Goal: Task Accomplishment & Management: Manage account settings

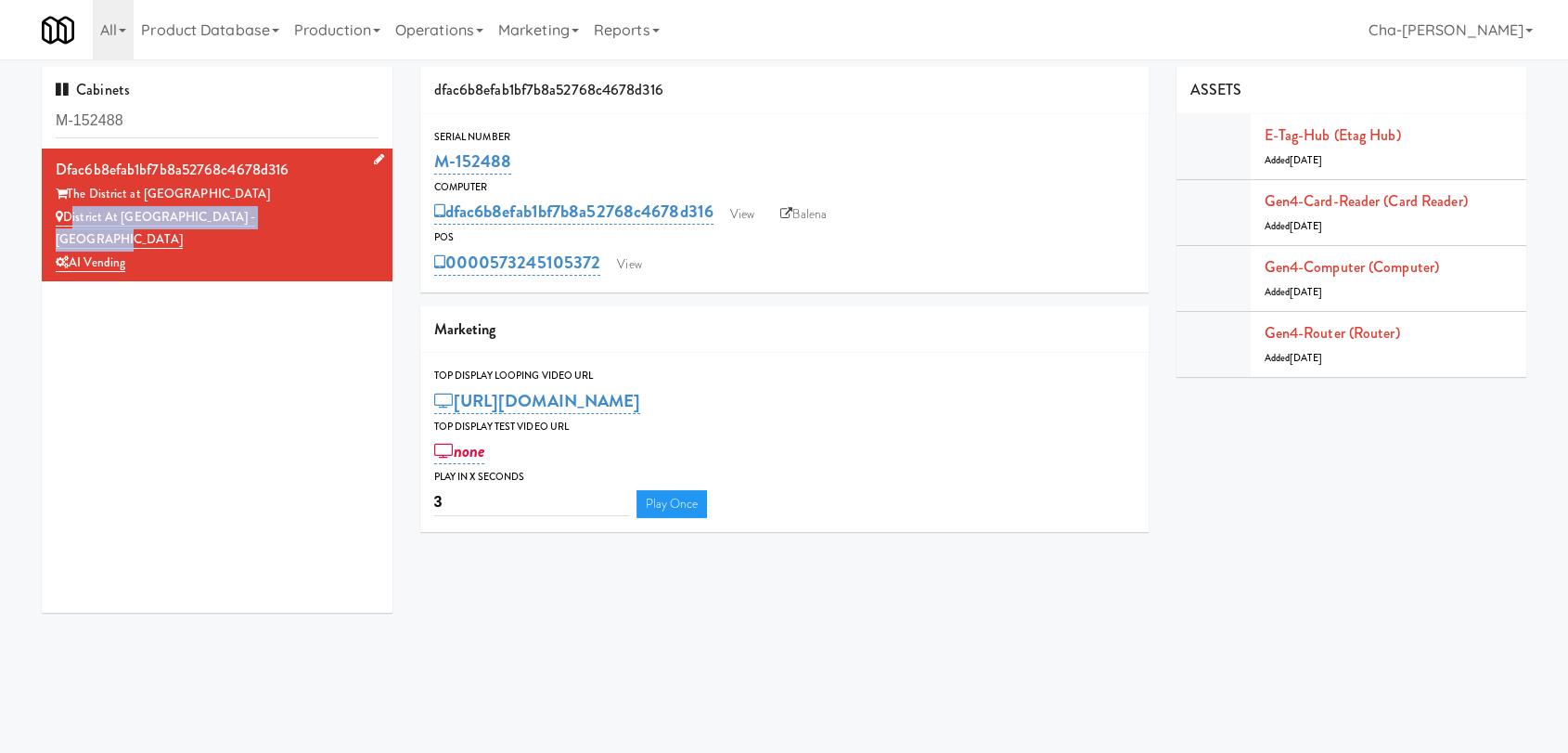
click at [66, 218] on div "District at [GEOGRAPHIC_DATA] - [GEOGRAPHIC_DATA]" at bounding box center [217, 229] width 323 height 46
click at [752, 210] on link "View" at bounding box center [743, 215] width 43 height 28
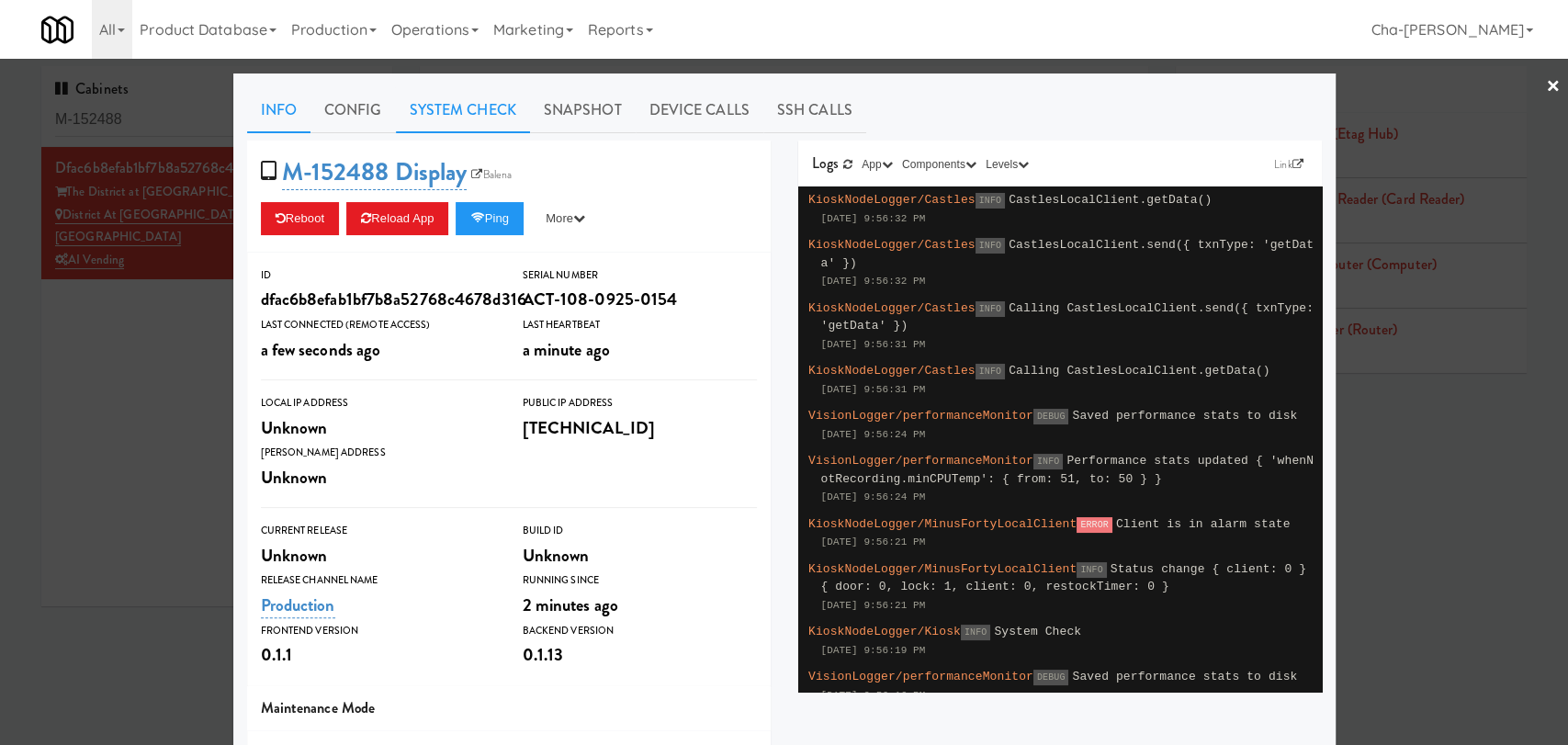
click at [489, 105] on link "System Check" at bounding box center [463, 110] width 134 height 46
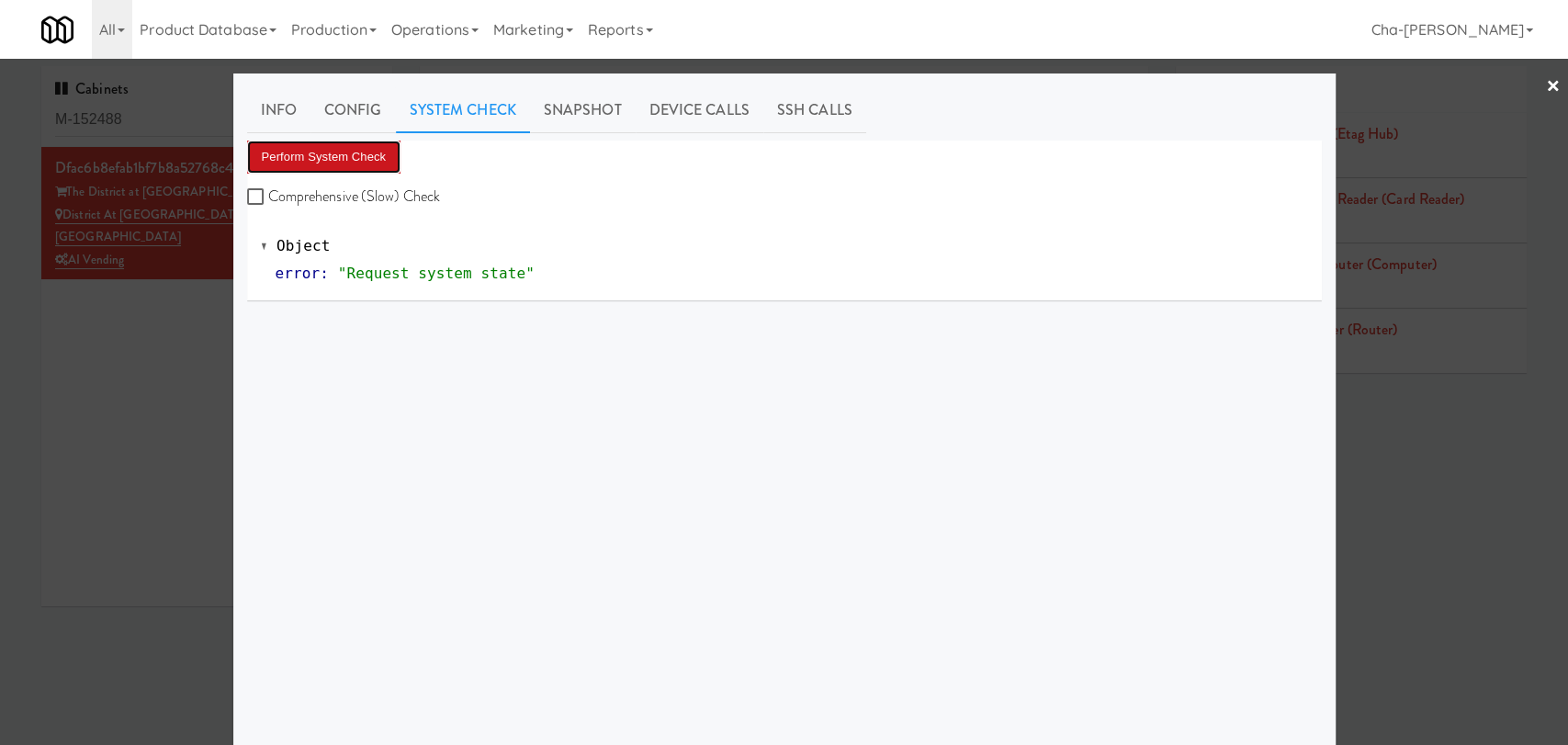
click at [332, 149] on button "Perform System Check" at bounding box center [325, 157] width 155 height 33
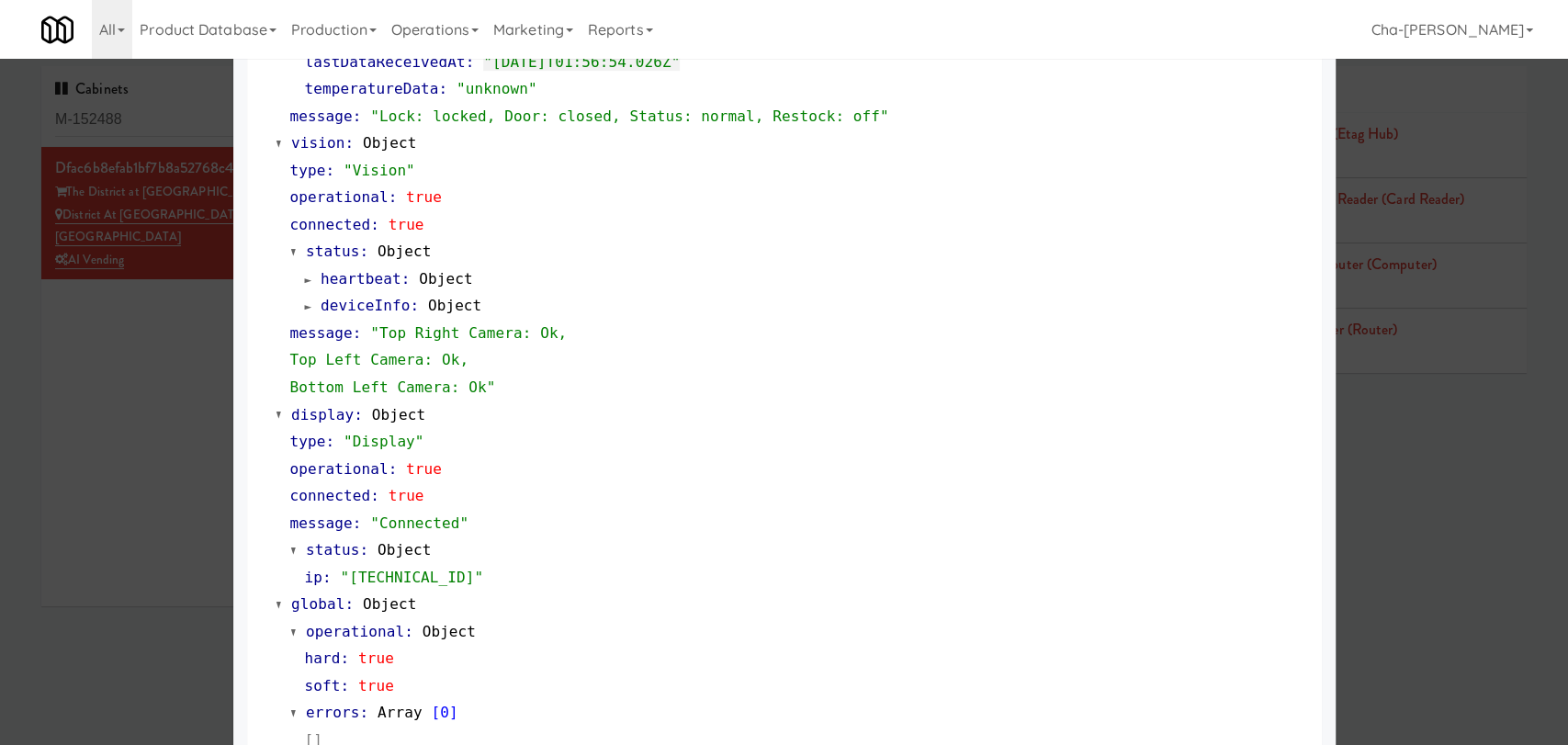
scroll to position [708, 0]
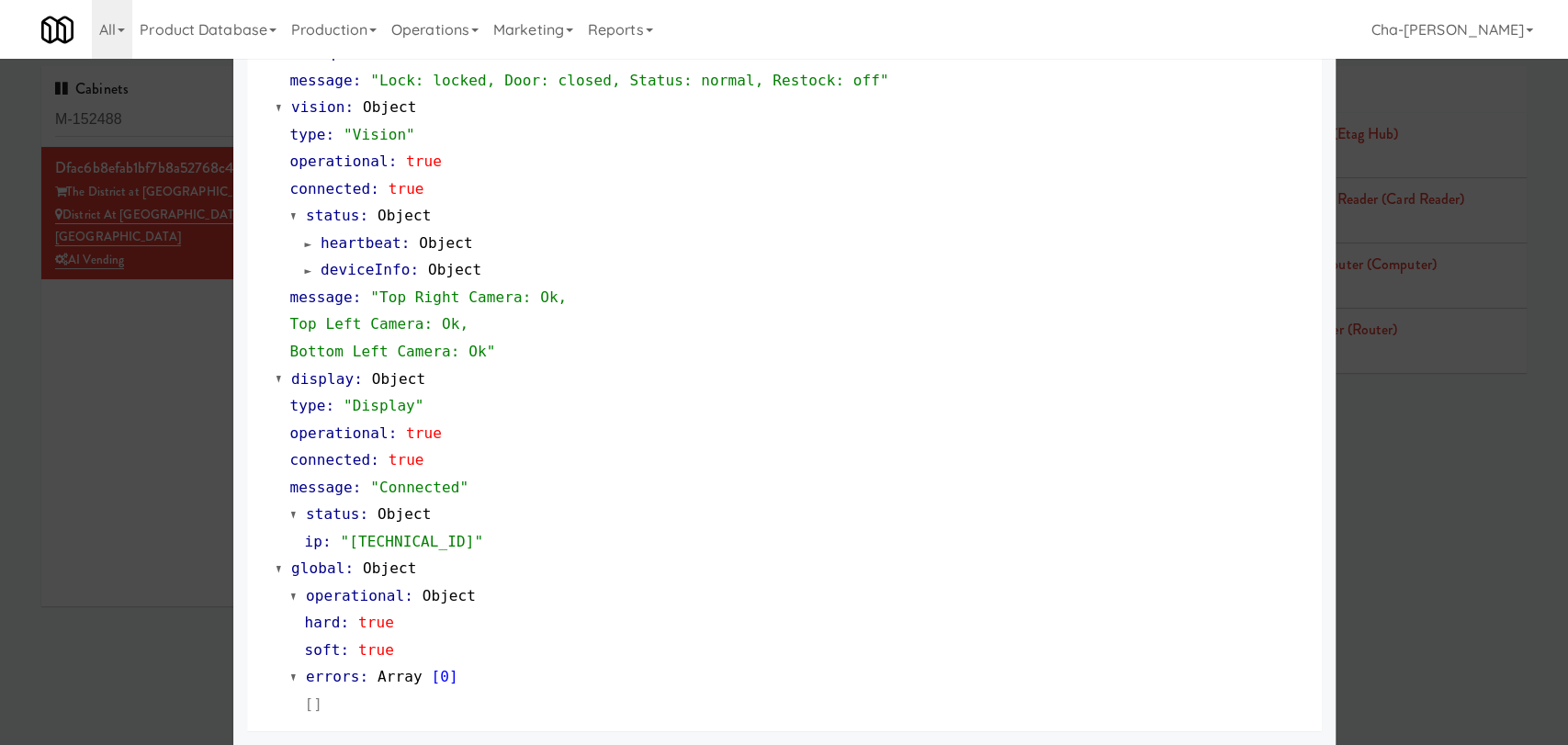
click at [156, 402] on div at bounding box center [784, 372] width 1568 height 745
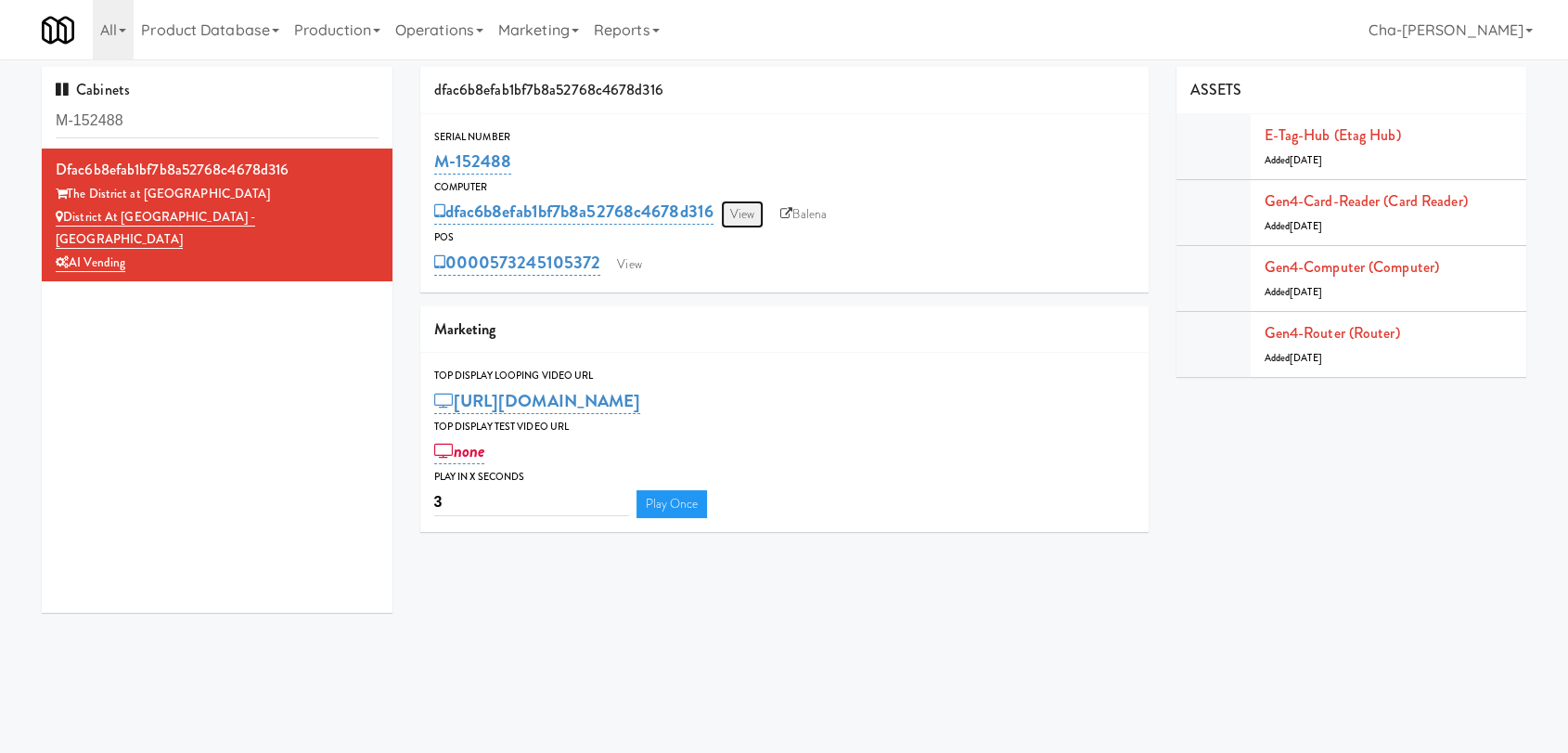
click at [744, 209] on link "View" at bounding box center [743, 215] width 43 height 28
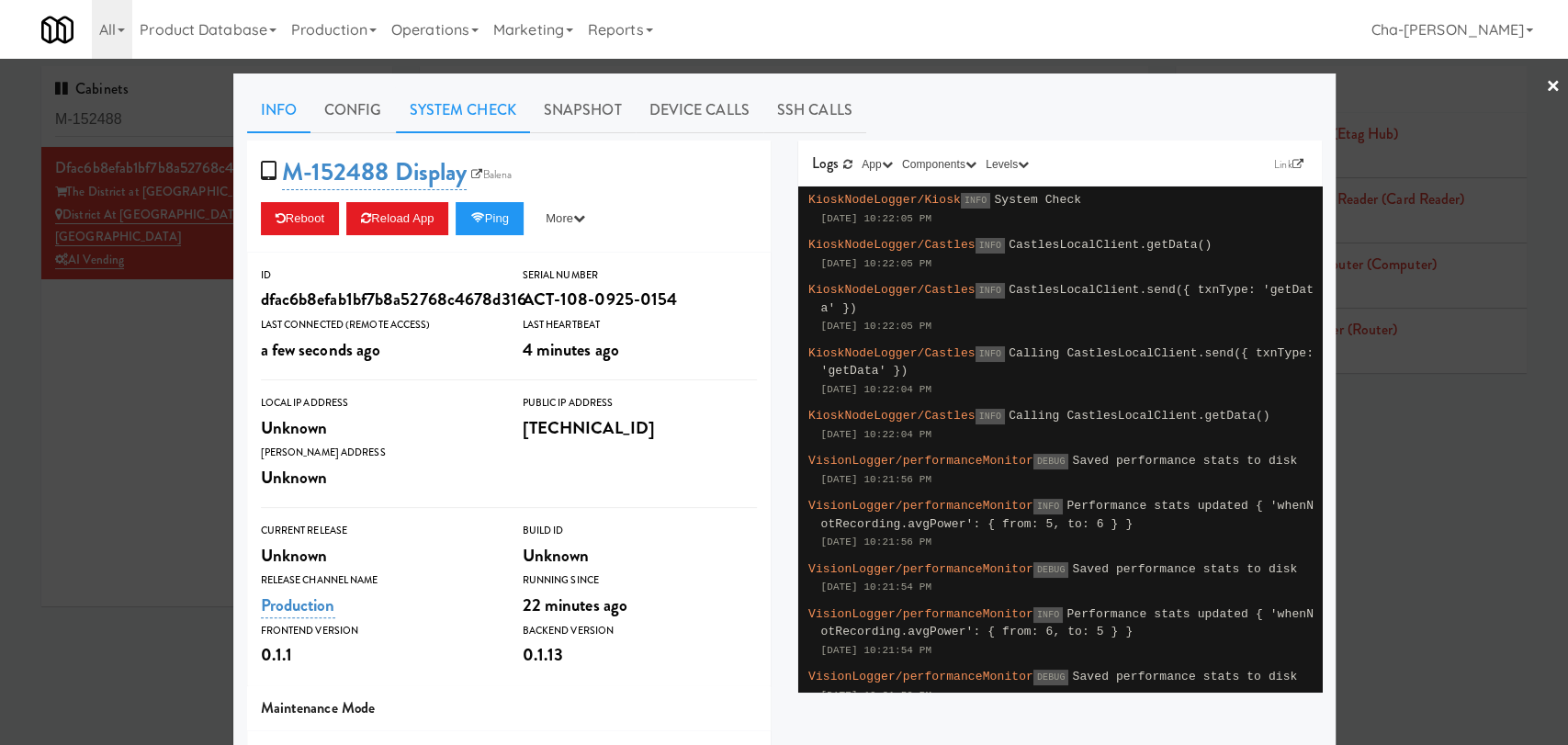
click at [426, 96] on link "System Check" at bounding box center [463, 110] width 134 height 46
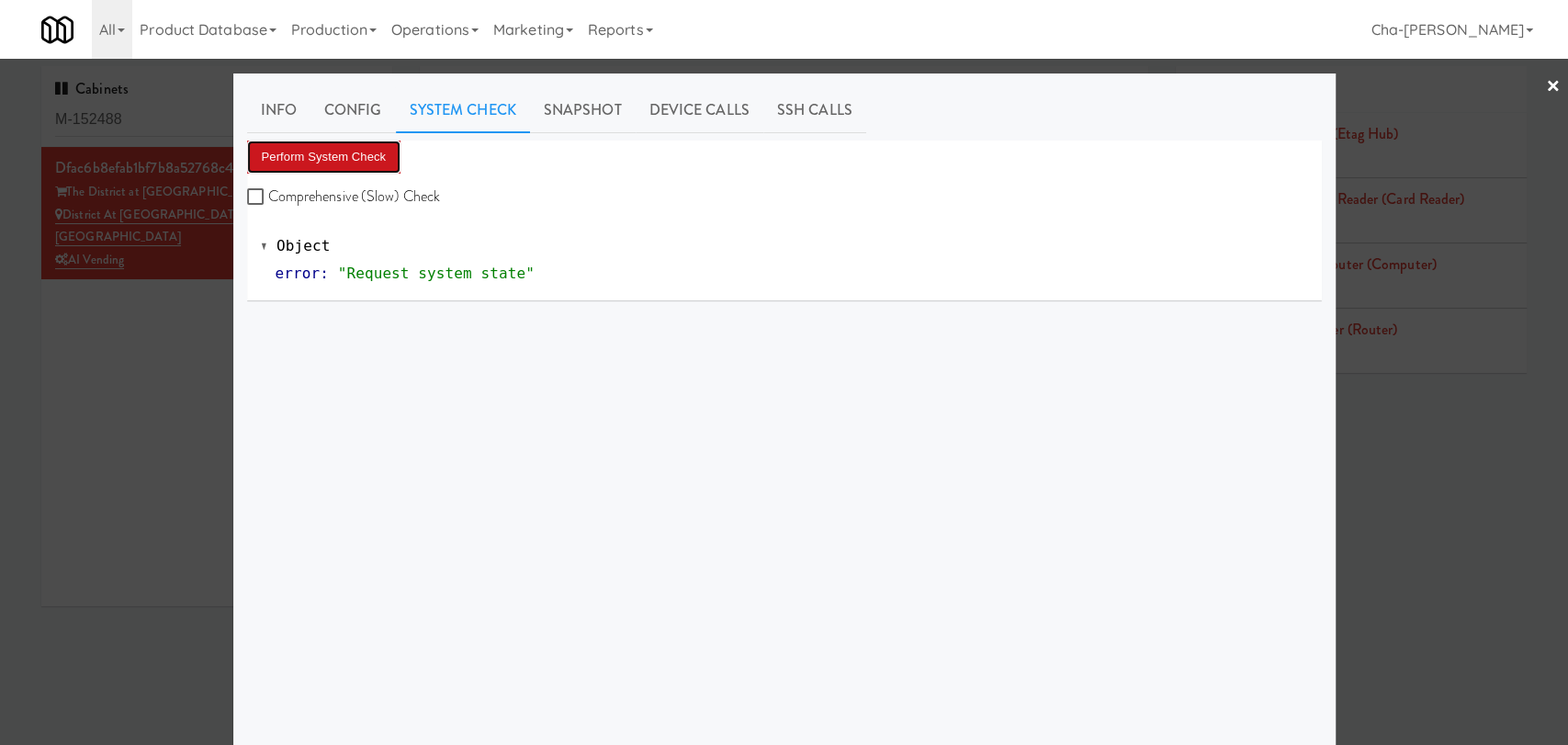
click at [336, 170] on button "Perform System Check" at bounding box center [325, 157] width 155 height 33
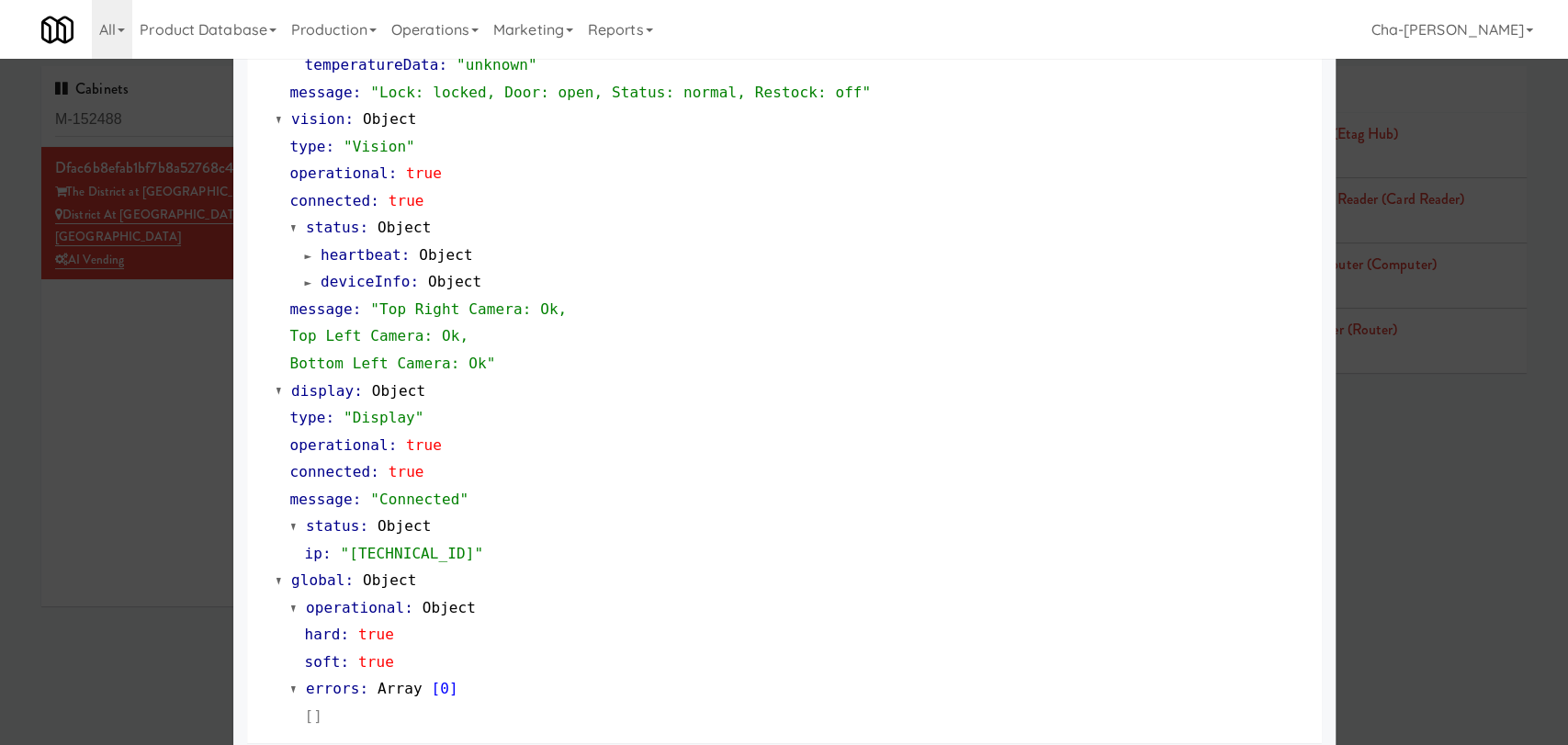
scroll to position [708, 0]
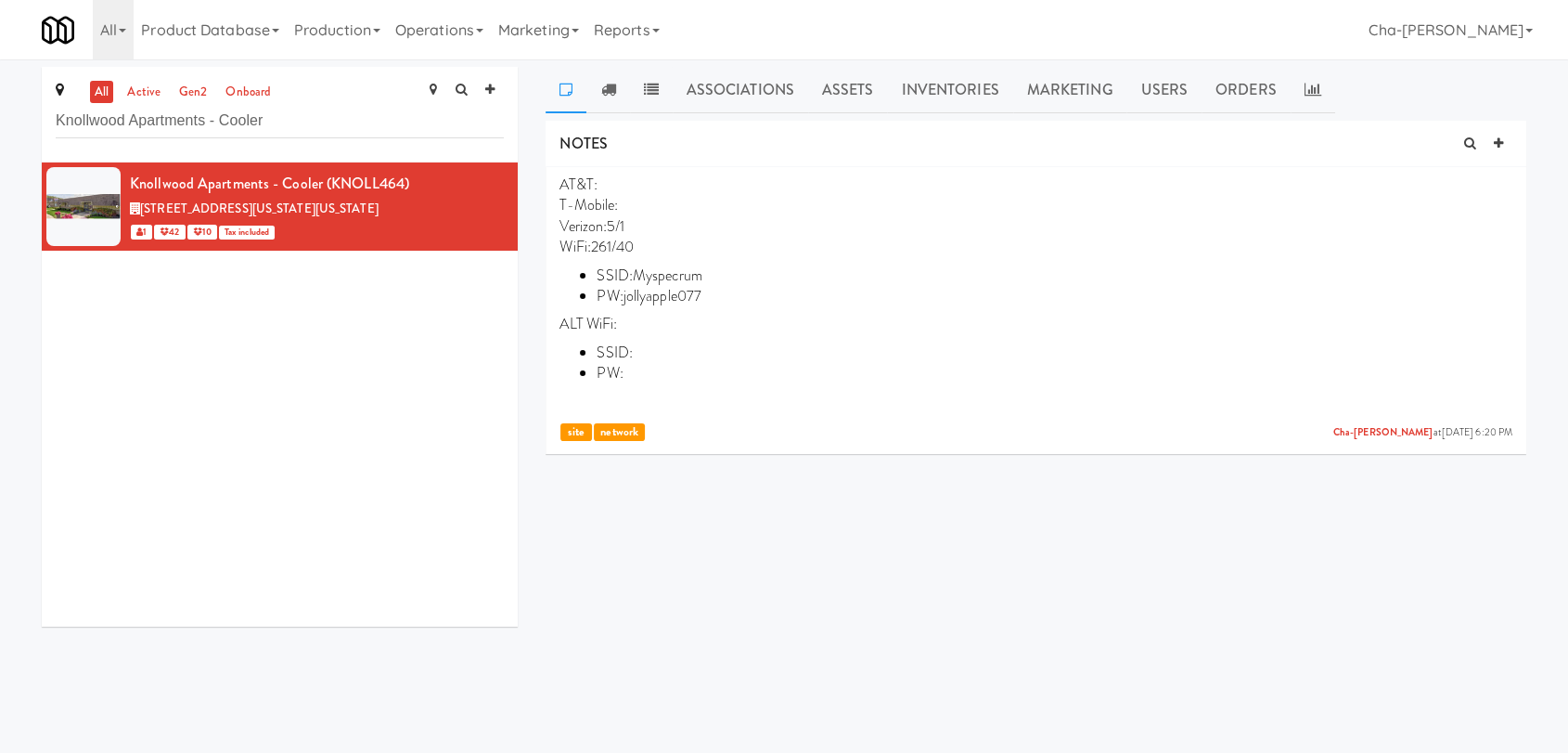
click at [336, 128] on input "Knollwood Apartments - Cooler" at bounding box center [280, 121] width 448 height 34
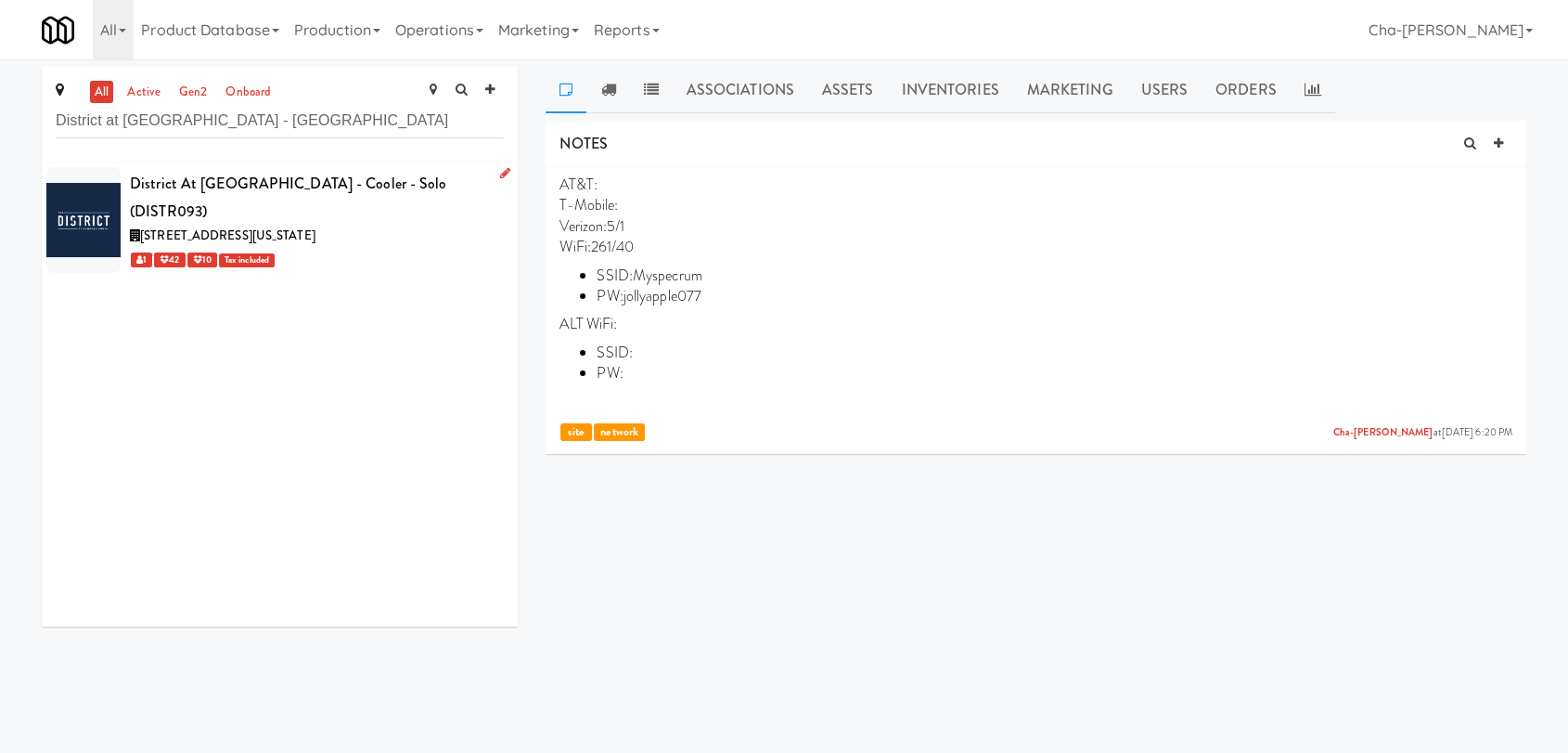
type input "District at [GEOGRAPHIC_DATA] - [GEOGRAPHIC_DATA]"
click at [500, 173] on icon at bounding box center [505, 173] width 10 height 12
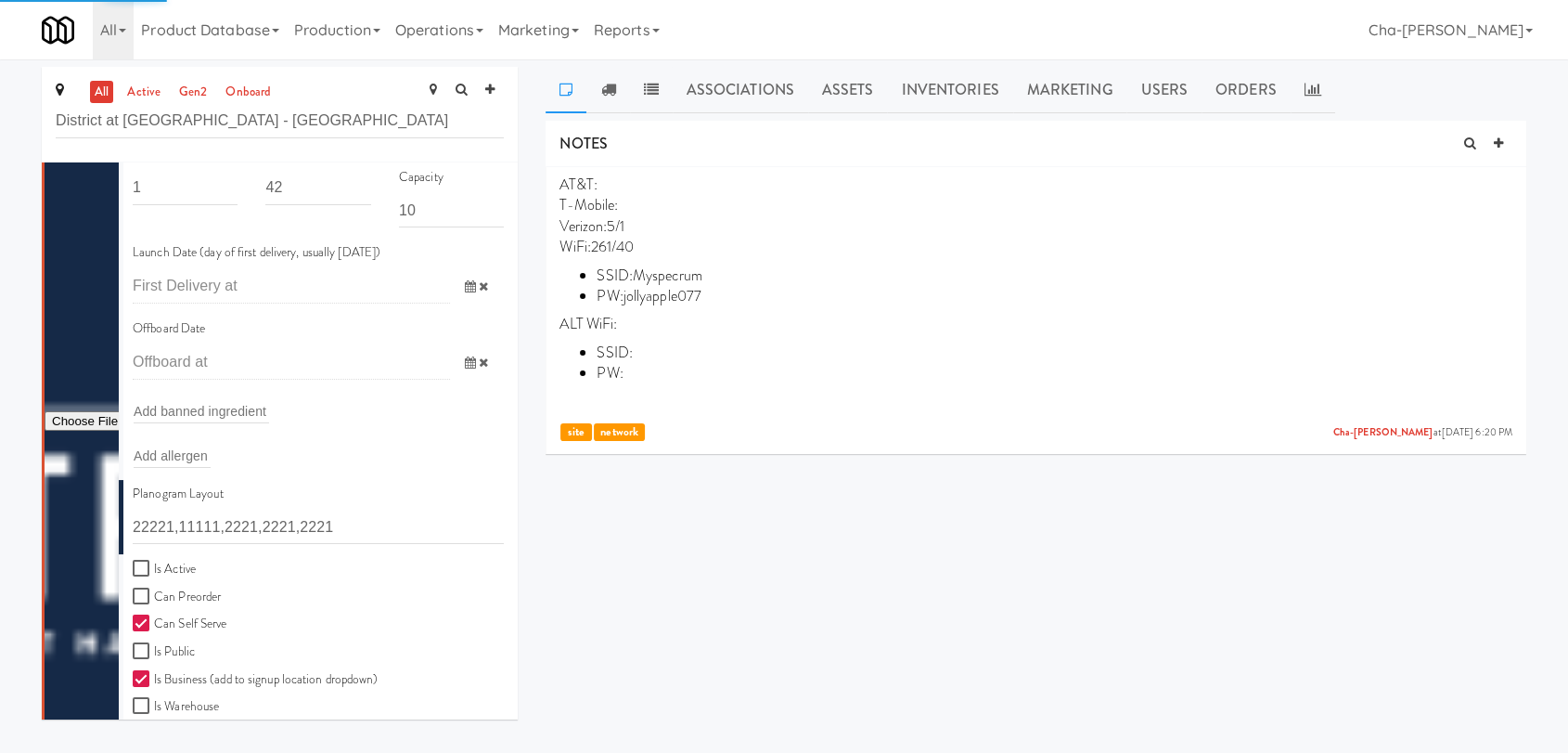
scroll to position [206, 0]
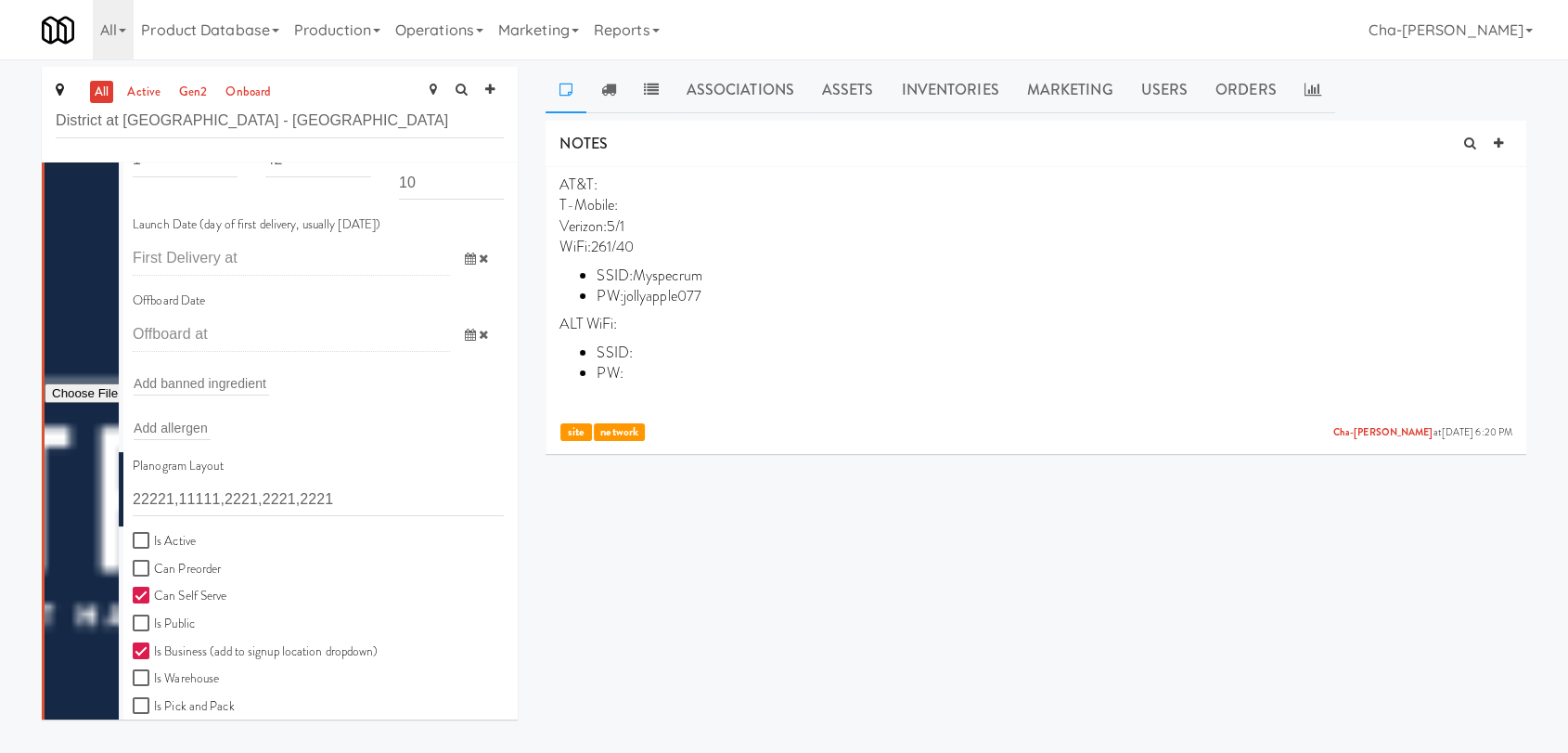
click at [178, 537] on label "Is Active" at bounding box center [165, 541] width 63 height 23
click at [154, 537] on input "Is Active" at bounding box center [143, 541] width 21 height 15
checkbox input "true"
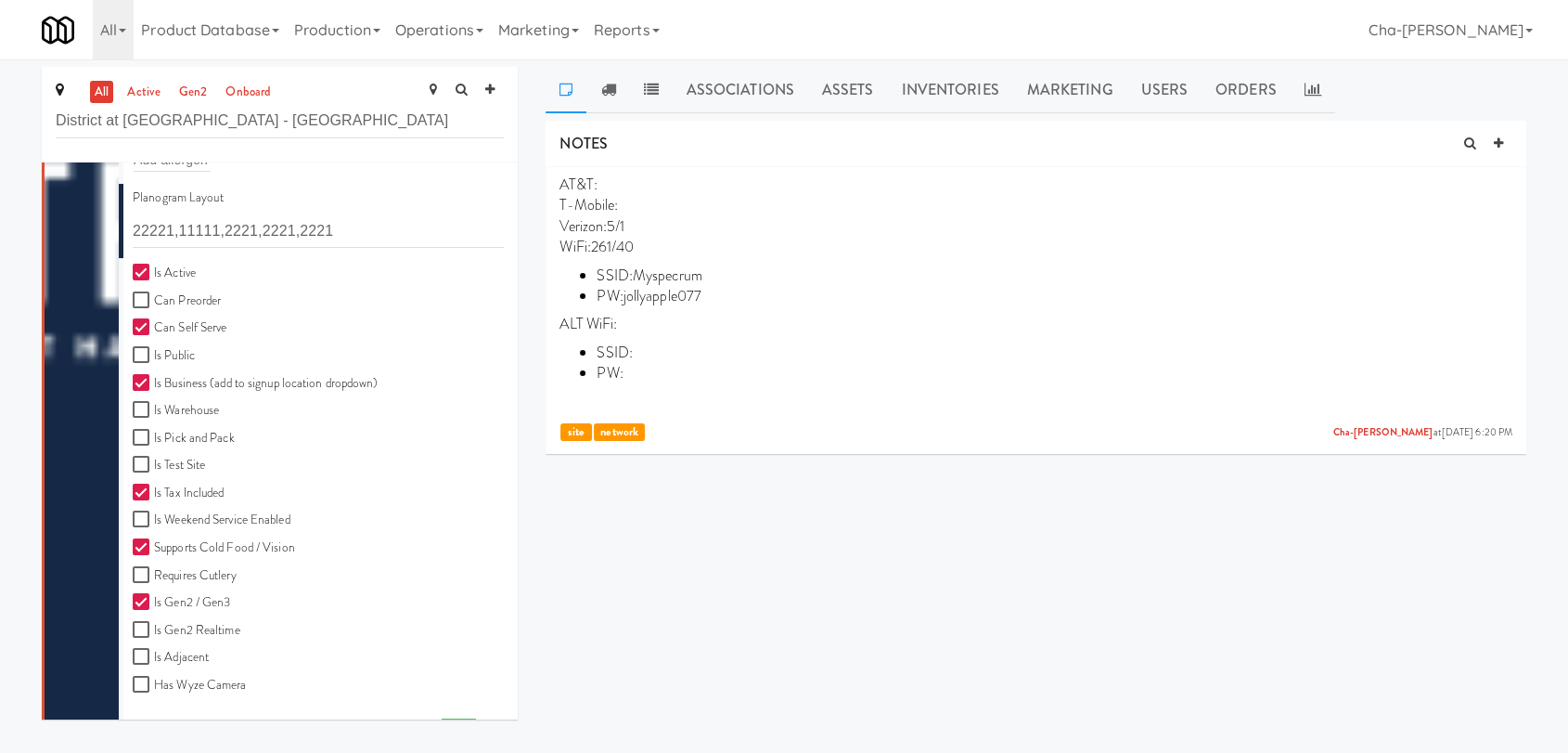
scroll to position [514, 0]
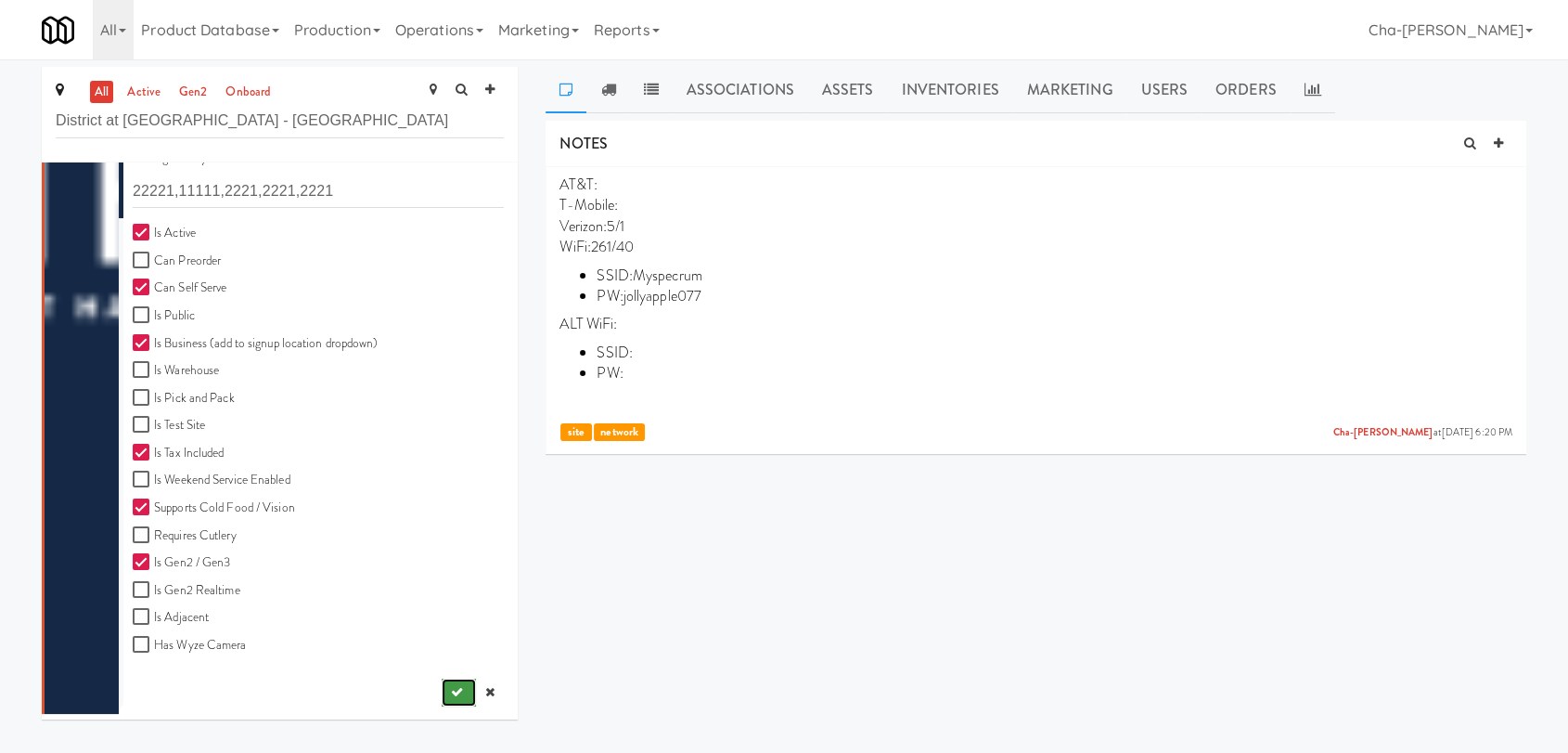
click at [451, 692] on icon "submit" at bounding box center [456, 692] width 12 height 12
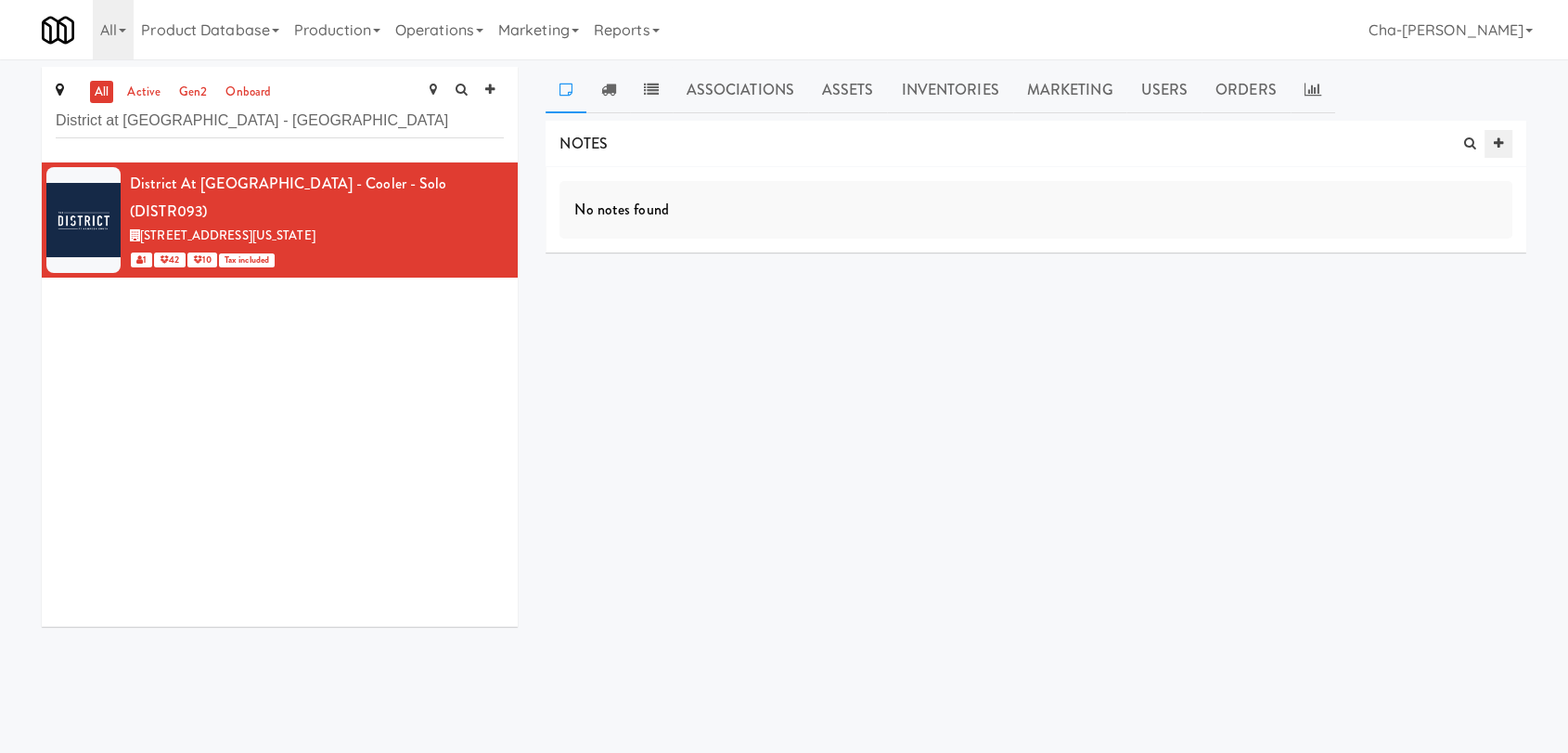
click at [1489, 141] on link at bounding box center [1498, 144] width 28 height 28
click at [635, 284] on input "text" at bounding box center [633, 289] width 51 height 24
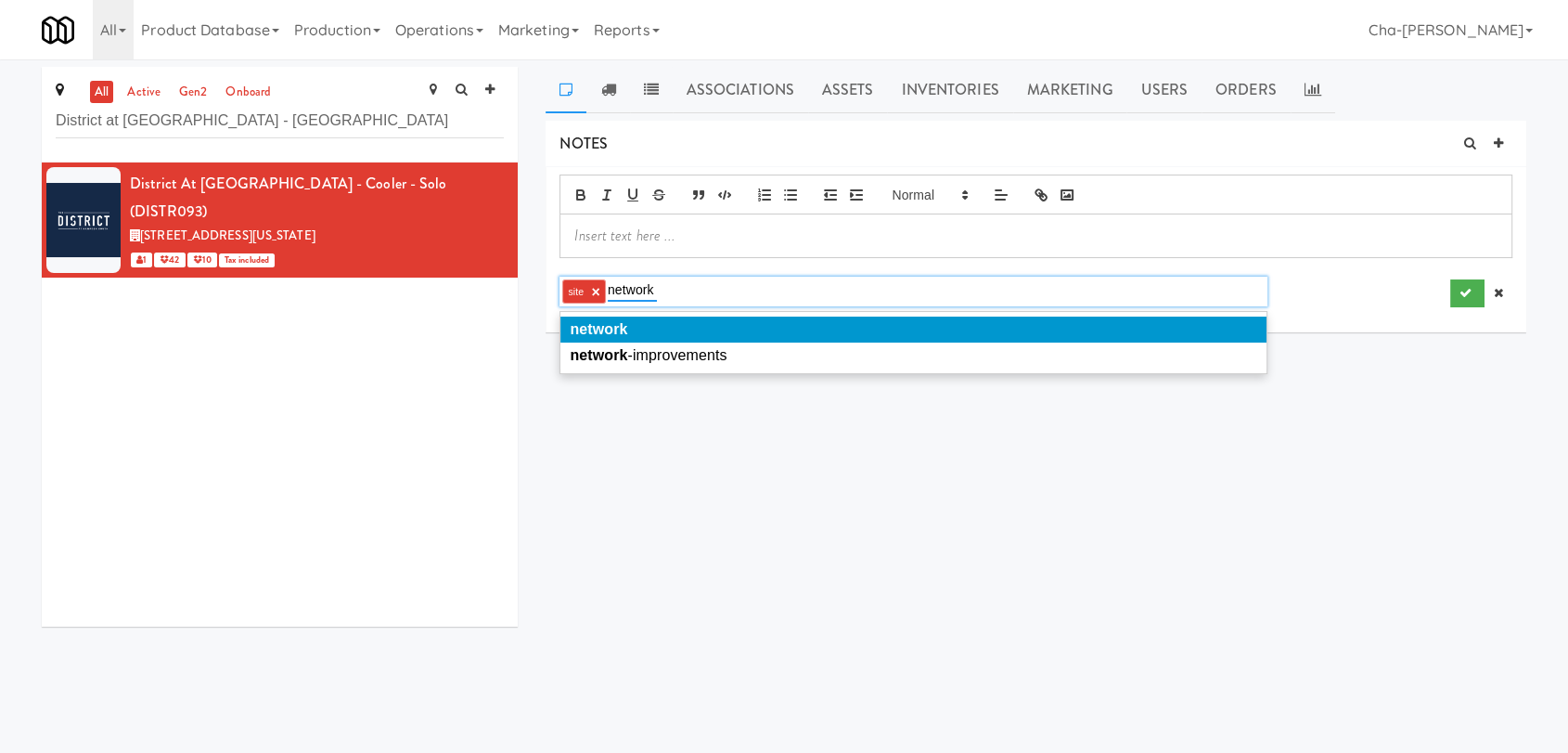
type input "network"
click at [616, 324] on em "network" at bounding box center [599, 328] width 58 height 16
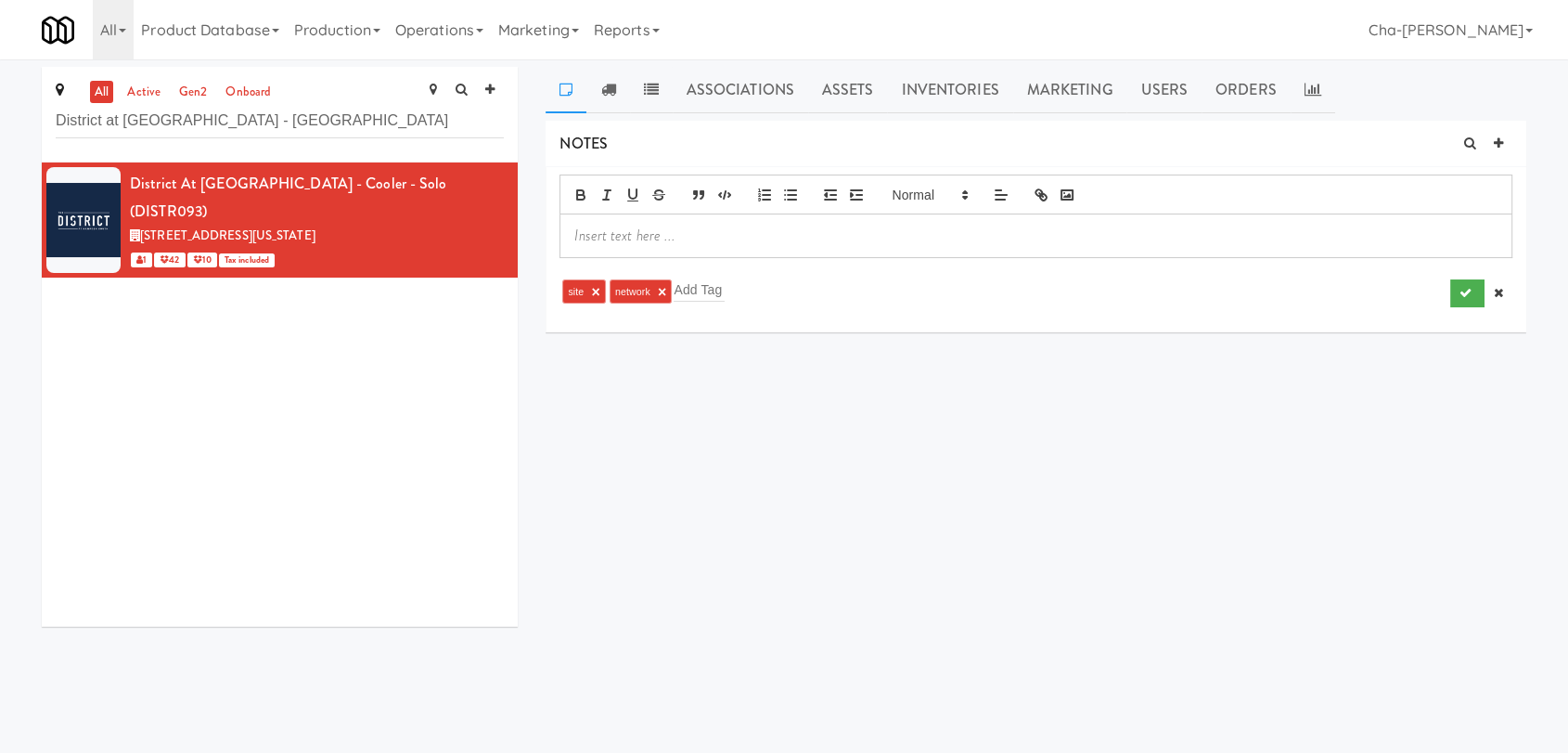
click at [686, 238] on p at bounding box center [1035, 236] width 923 height 20
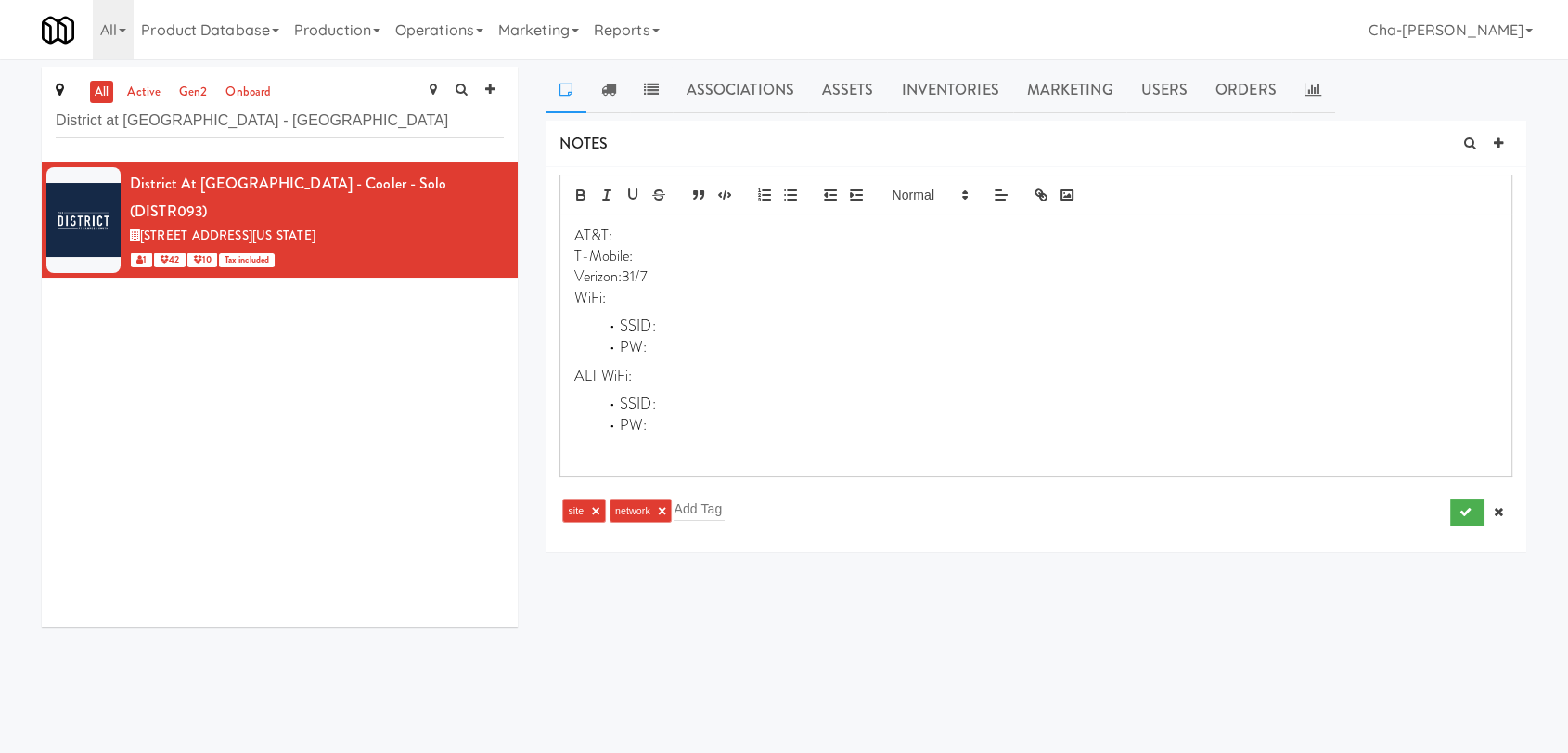
click at [653, 270] on p "Verizon:31/7" at bounding box center [1035, 276] width 923 height 20
click at [1462, 516] on icon "submit" at bounding box center [1465, 511] width 12 height 12
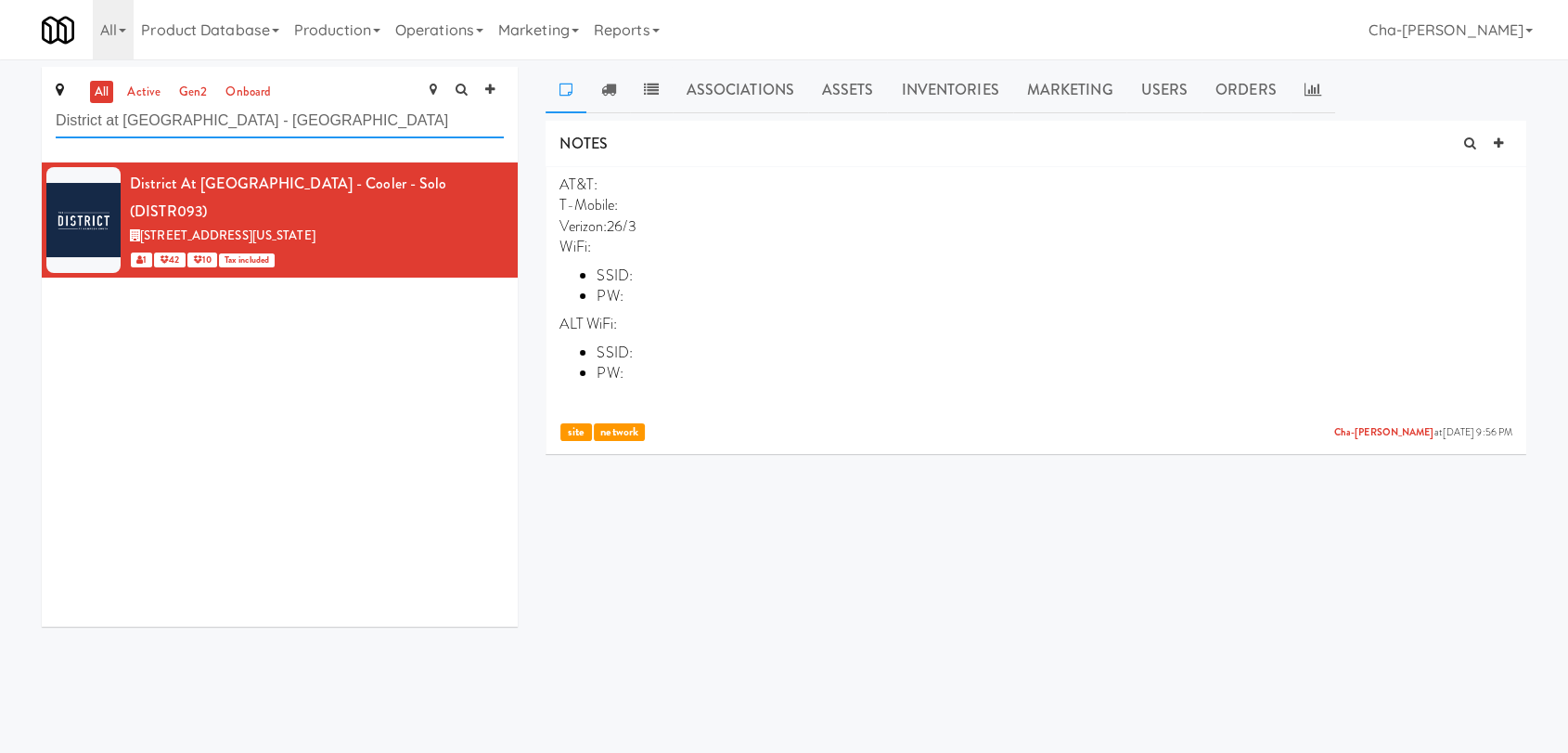
drag, startPoint x: 245, startPoint y: 123, endPoint x: 55, endPoint y: 128, distance: 190.1
click at [56, 128] on input "District at [GEOGRAPHIC_DATA] - [GEOGRAPHIC_DATA]" at bounding box center [280, 121] width 448 height 34
click at [437, 21] on link "Operations" at bounding box center [439, 30] width 103 height 59
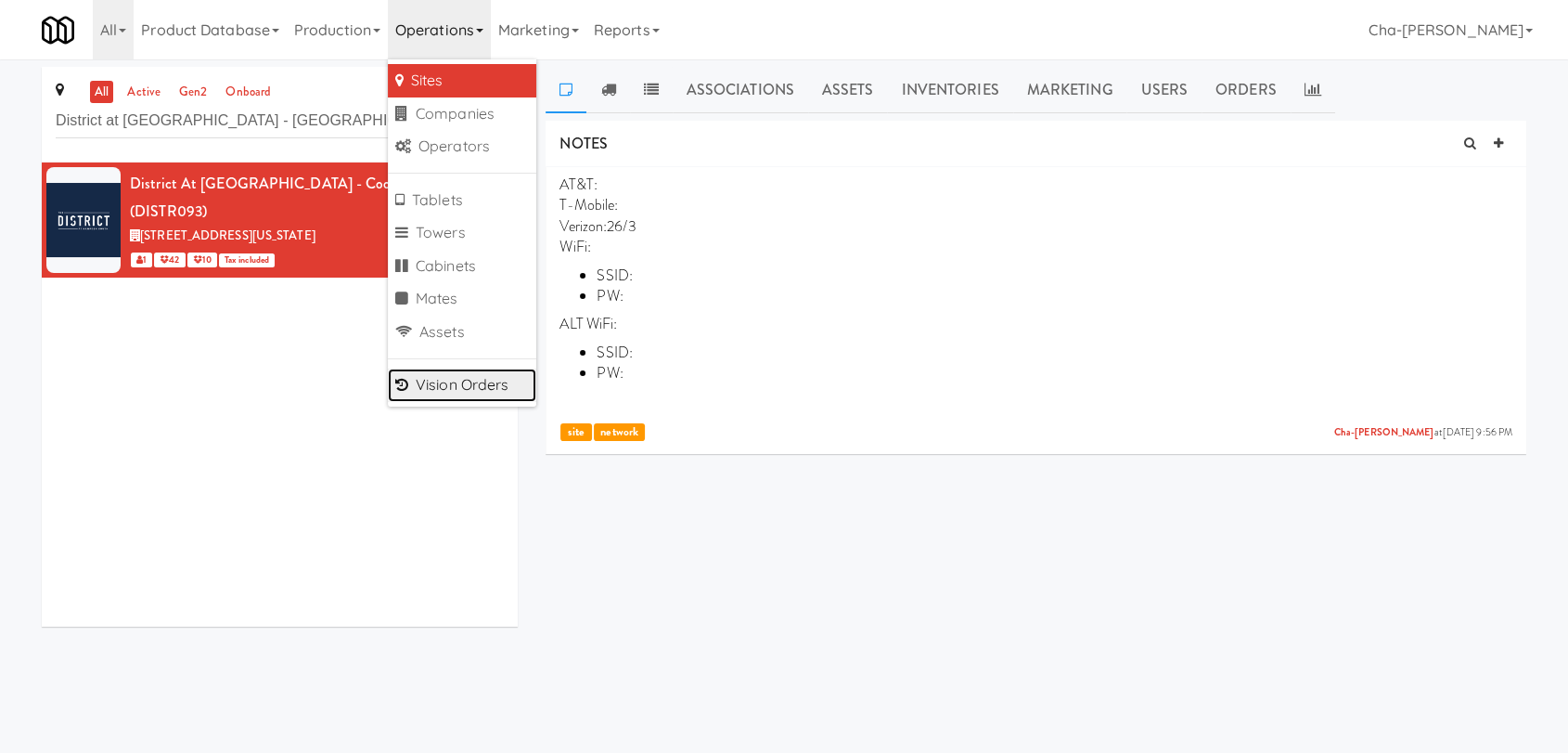
click at [472, 379] on link "Vision Orders" at bounding box center [462, 385] width 149 height 33
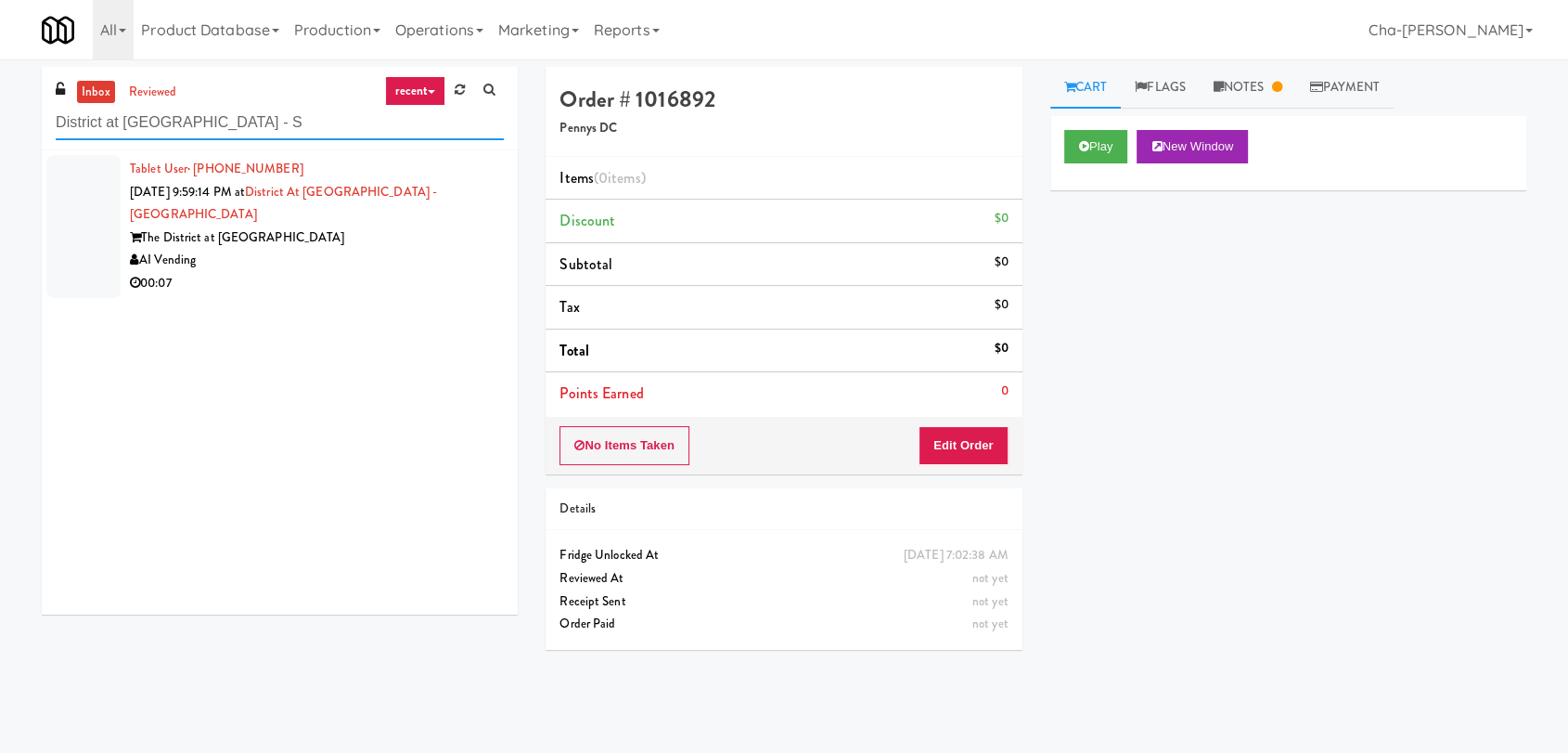
type input "District at [GEOGRAPHIC_DATA] - S"
click at [409, 227] on div "The District at [GEOGRAPHIC_DATA]" at bounding box center [317, 238] width 374 height 23
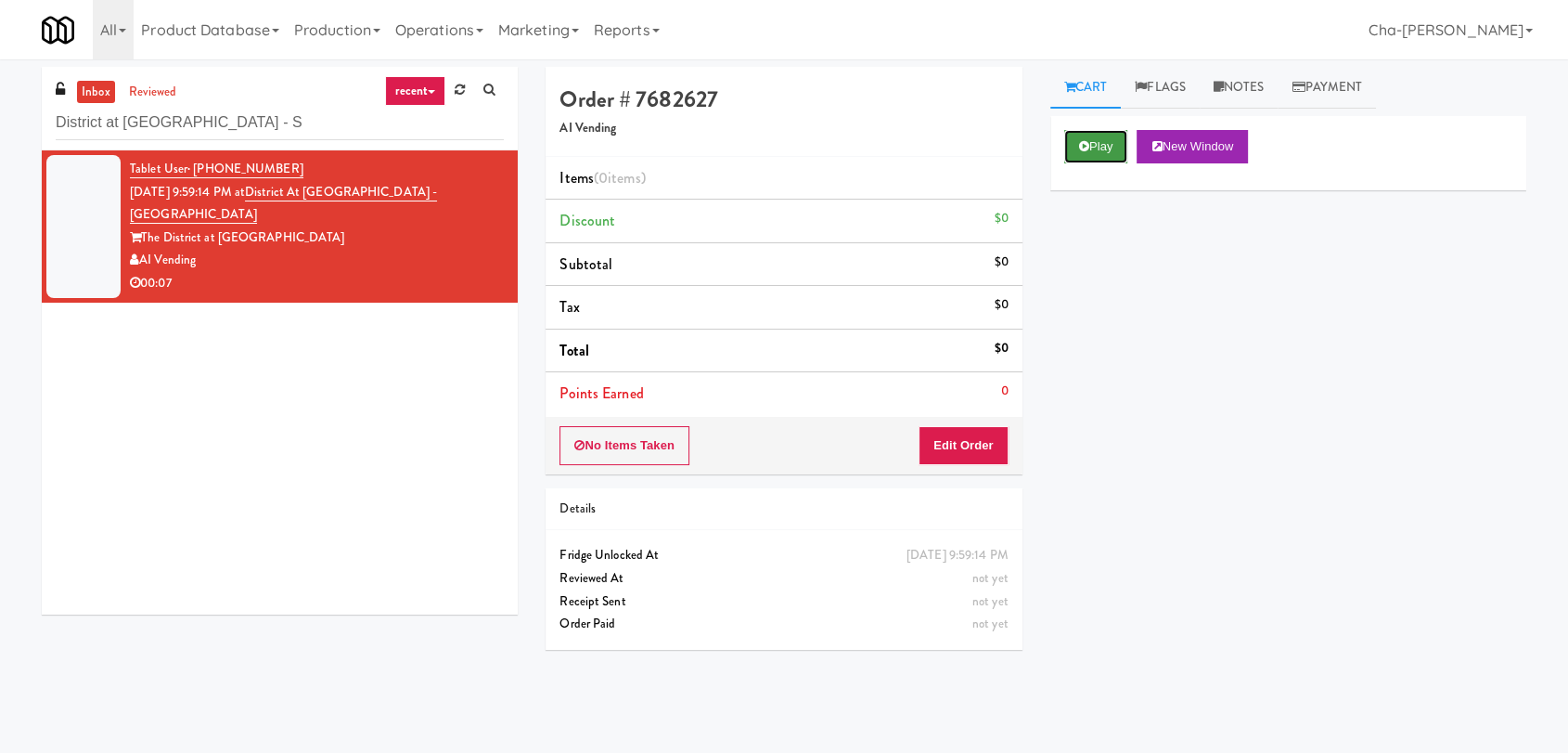
click at [1091, 141] on button "Play" at bounding box center [1096, 147] width 64 height 33
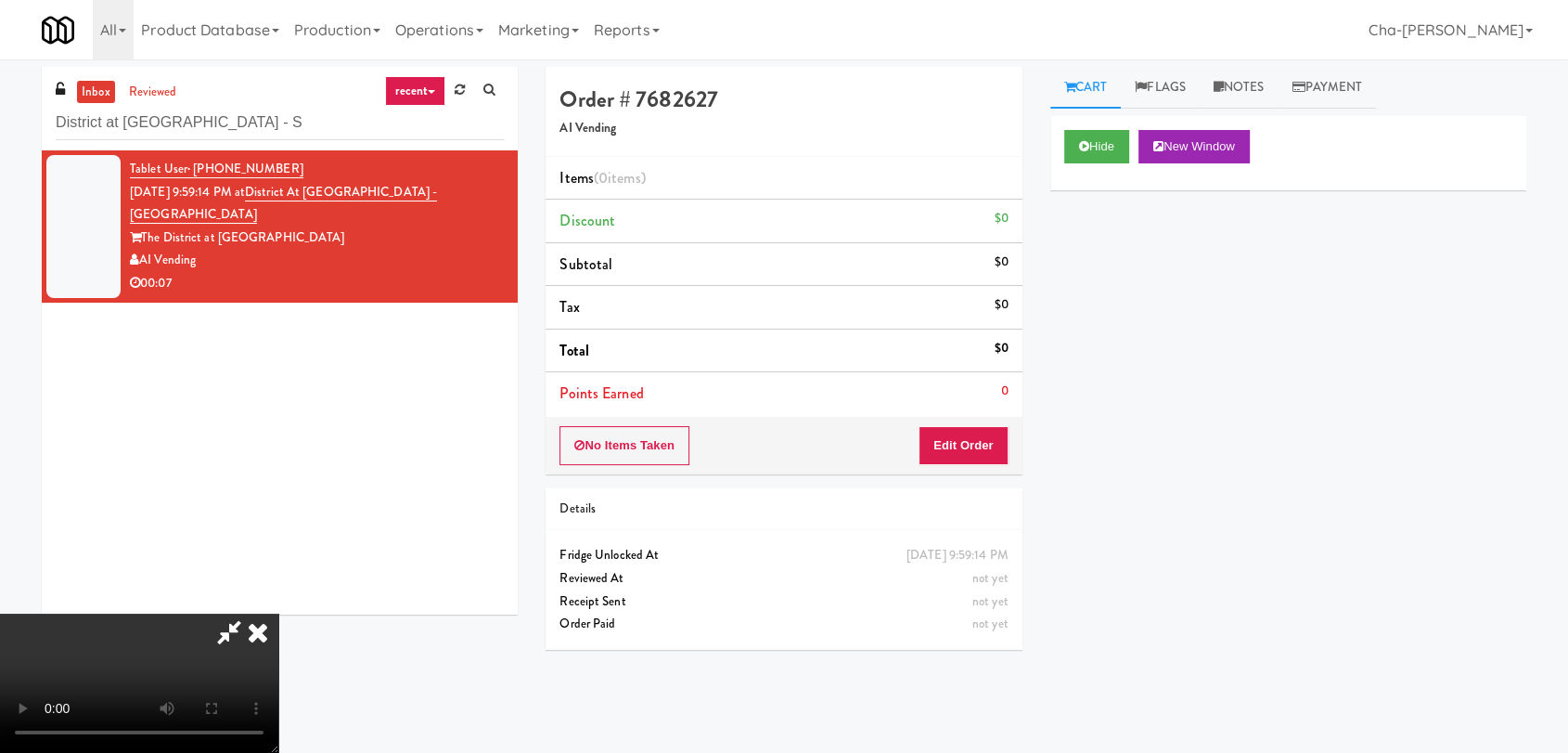
click at [278, 614] on icon at bounding box center [258, 632] width 41 height 37
